Goal: Information Seeking & Learning: Learn about a topic

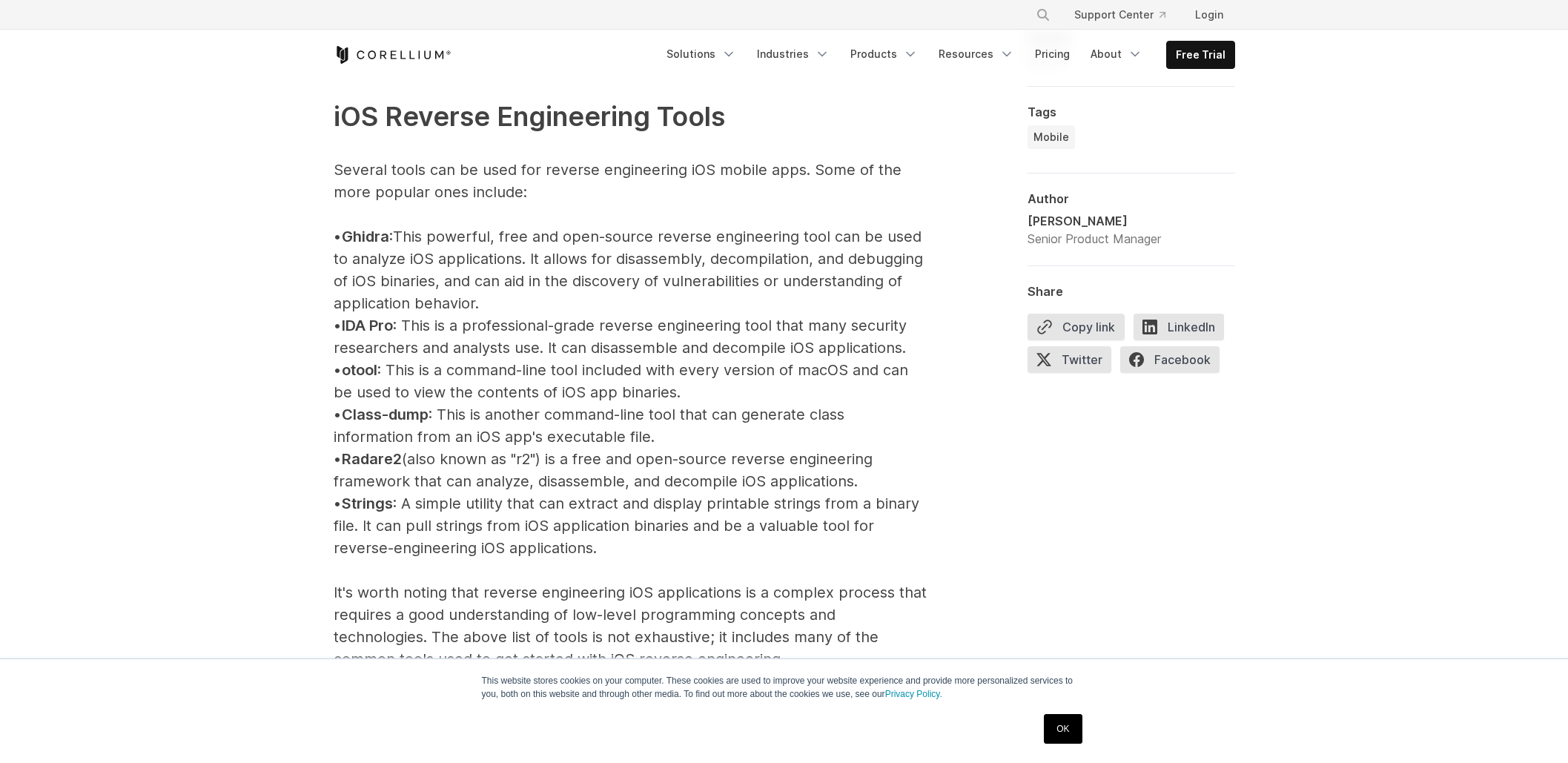
drag, startPoint x: 536, startPoint y: 230, endPoint x: 643, endPoint y: 303, distance: 129.5
click at [643, 303] on p "iOS Reverse Engineering Tools Several tools can be used for reverse engineering…" at bounding box center [630, 548] width 594 height 993
click at [643, 303] on p "iOS Reverse Engineering Tools Several tools can be used for reverse engineering…" at bounding box center [630, 548] width 594 height 993
drag, startPoint x: 596, startPoint y: 279, endPoint x: 572, endPoint y: 244, distance: 42.4
click at [572, 244] on p "iOS Reverse Engineering Tools Several tools can be used for reverse engineering…" at bounding box center [630, 548] width 594 height 993
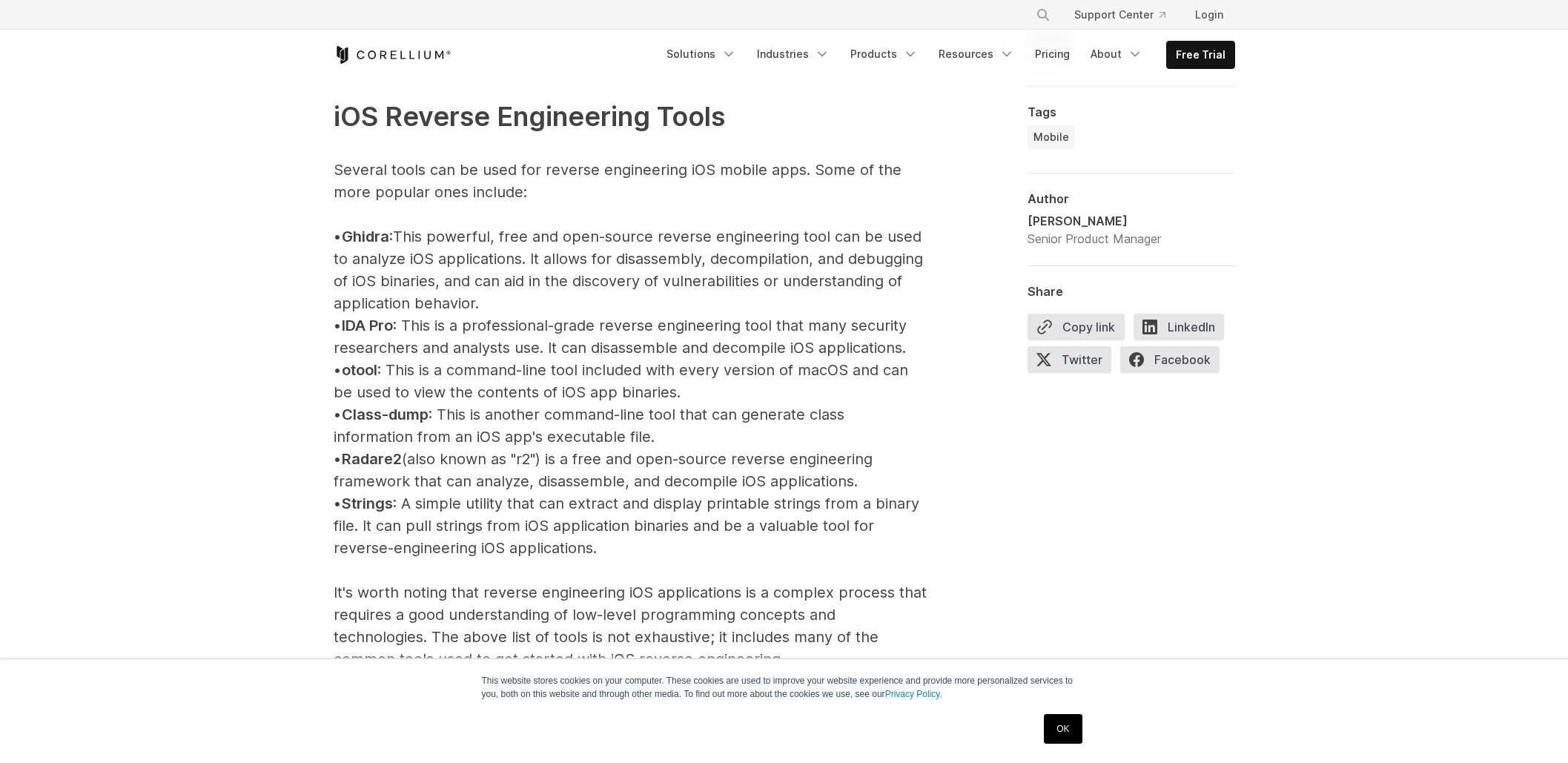
click at [572, 244] on p "iOS Reverse Engineering Tools Several tools can be used for reverse engineering…" at bounding box center [630, 548] width 594 height 993
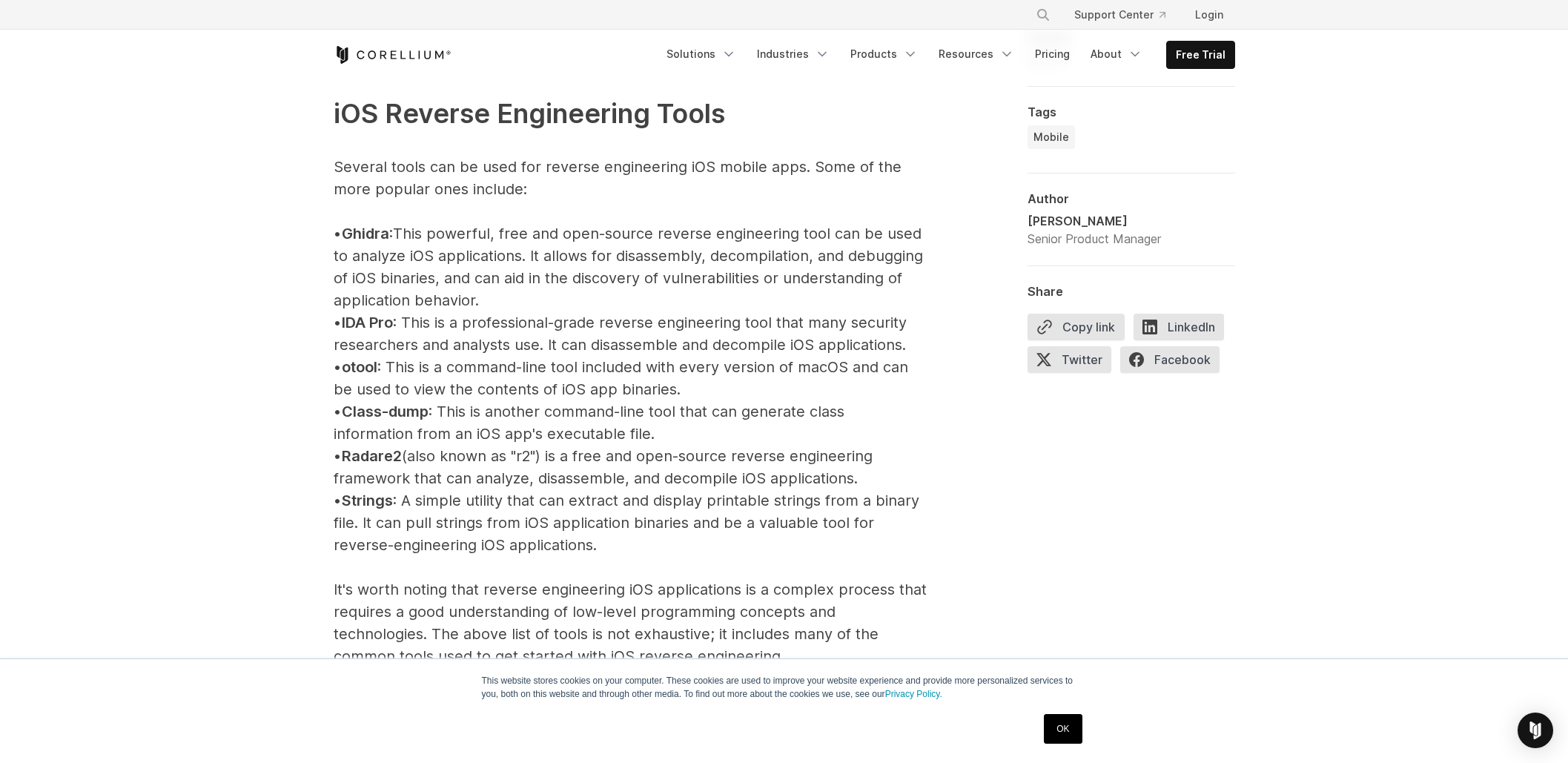
click at [374, 229] on span "Ghidra" at bounding box center [365, 234] width 47 height 18
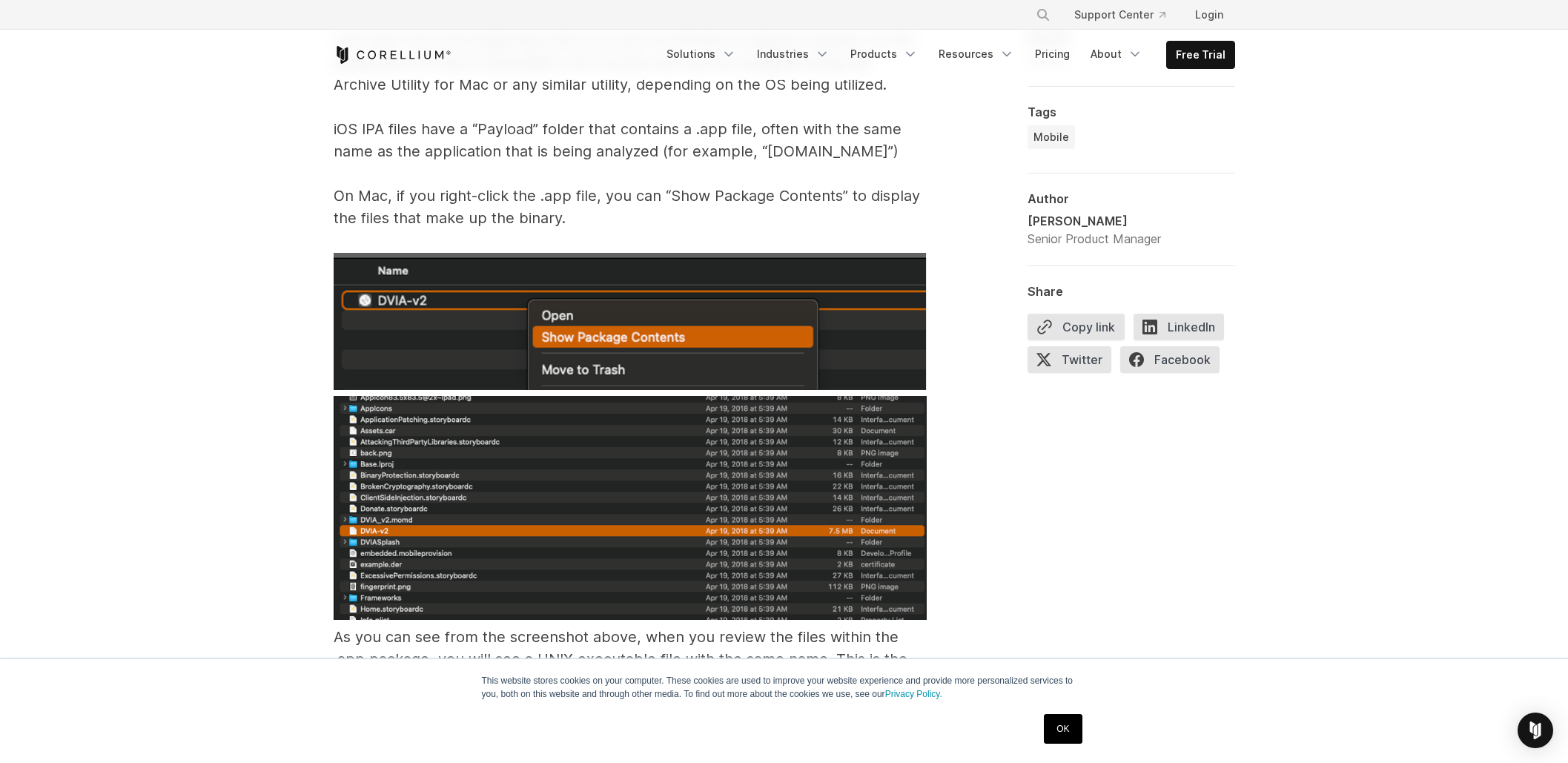
scroll to position [2462, 0]
